Goal: Transaction & Acquisition: Book appointment/travel/reservation

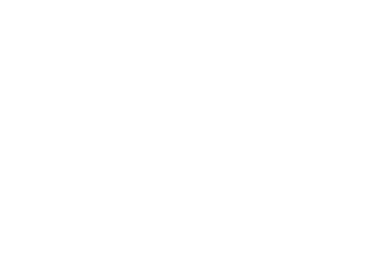
select select
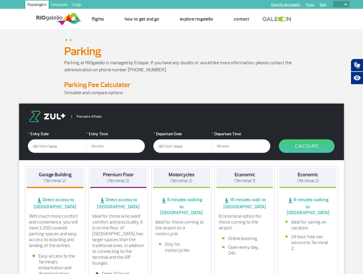
click at [64, 141] on input "text" at bounding box center [57, 145] width 59 height 13
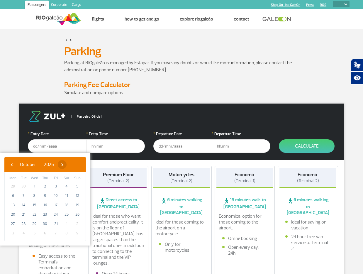
click at [66, 167] on span "›" at bounding box center [62, 164] width 9 height 9
click at [71, 167] on span "›" at bounding box center [66, 164] width 9 height 9
click at [45, 188] on span "4" at bounding box center [44, 185] width 9 height 9
type input "[DATE]"
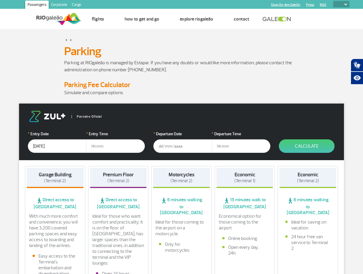
click at [107, 153] on form "Parceiro Oficial * Entry Date [DATE] * Entry Time * Departure Date * Departure …" at bounding box center [181, 131] width 325 height 57
click at [105, 150] on input "text" at bounding box center [115, 145] width 59 height 13
type input "20:00"
click at [169, 142] on input "text" at bounding box center [182, 145] width 59 height 13
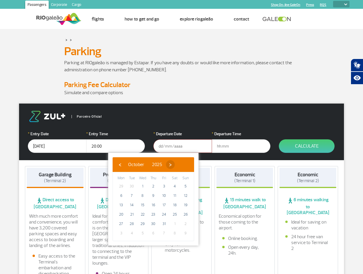
click at [175, 161] on span "›" at bounding box center [170, 164] width 9 height 9
click at [140, 205] on span "17" at bounding box center [142, 204] width 9 height 9
type input "[DATE]"
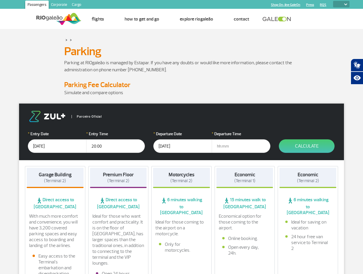
click at [228, 148] on input "text" at bounding box center [240, 145] width 59 height 13
type input "20:00"
click at [316, 143] on button "Calculate" at bounding box center [307, 145] width 56 height 13
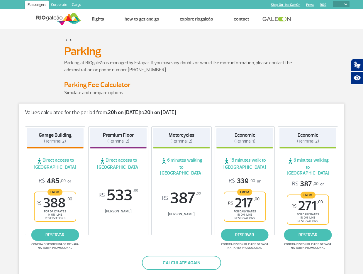
click at [134, 112] on strong "20h on [DATE]" at bounding box center [124, 112] width 32 height 7
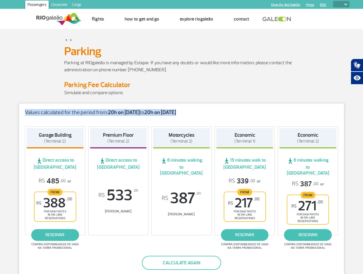
click at [134, 112] on strong "20h on [DATE]" at bounding box center [124, 112] width 32 height 7
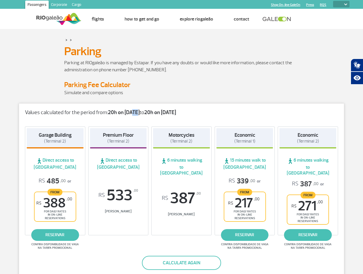
click at [134, 112] on strong "20h on [DATE]" at bounding box center [124, 112] width 32 height 7
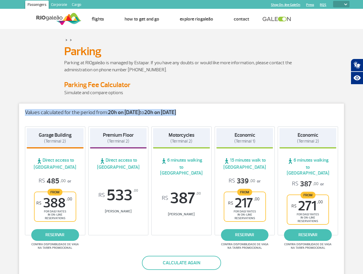
click at [134, 112] on strong "20h on [DATE]" at bounding box center [124, 112] width 32 height 7
click at [53, 230] on link "reservar" at bounding box center [55, 235] width 48 height 12
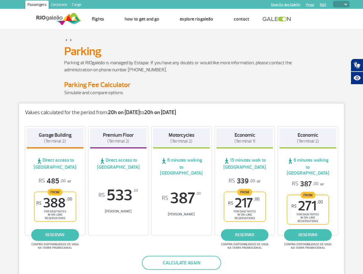
click at [236, 71] on p "Parking at RIOgaleão is managed by Estapar. If you have any doubts or would lik…" at bounding box center [181, 66] width 234 height 14
